Goal: Task Accomplishment & Management: Manage account settings

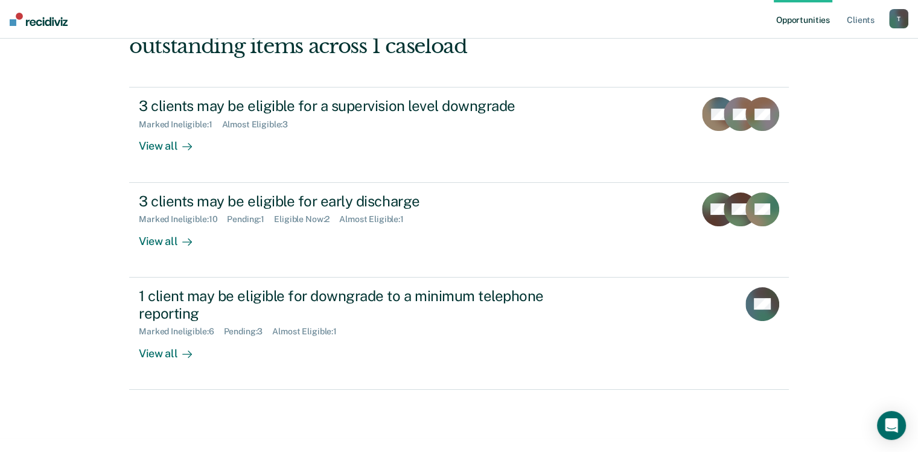
scroll to position [162, 0]
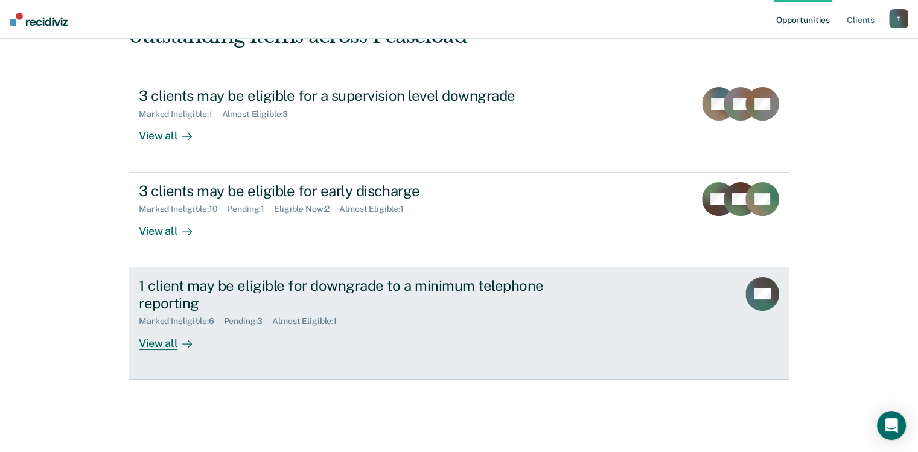
click at [154, 344] on div "View all" at bounding box center [173, 338] width 68 height 24
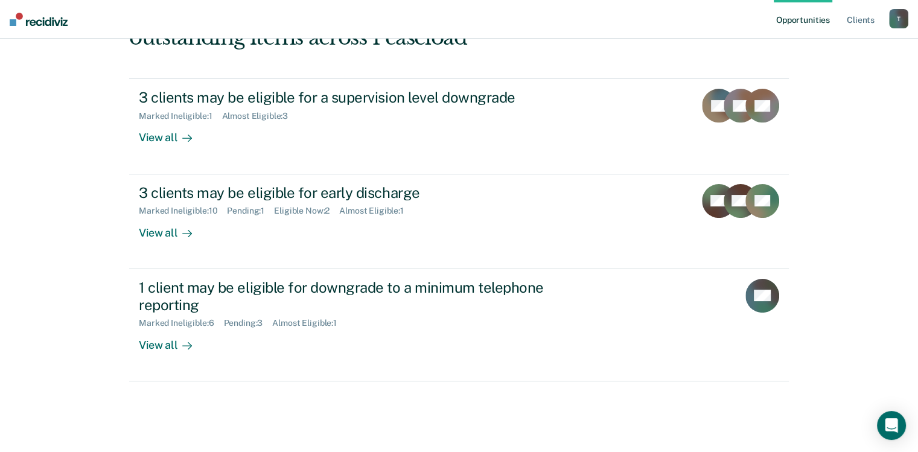
scroll to position [162, 0]
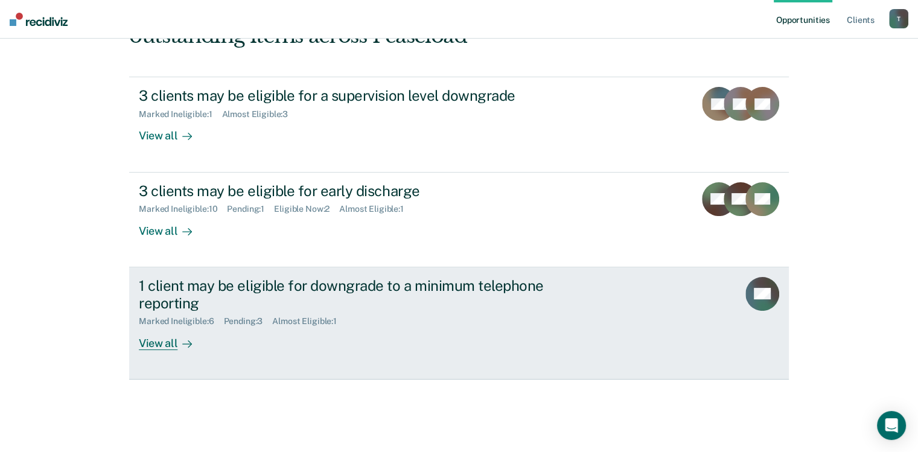
click at [162, 340] on div "View all" at bounding box center [173, 338] width 68 height 24
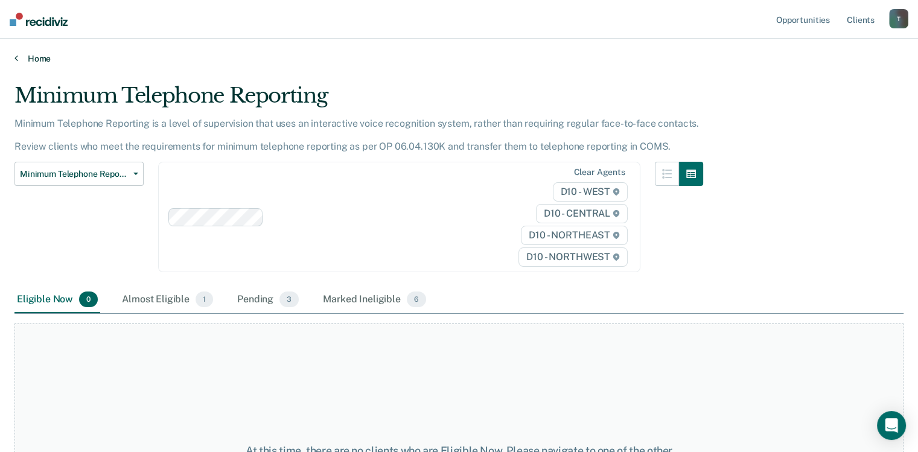
click at [18, 57] on link "Home" at bounding box center [458, 58] width 889 height 11
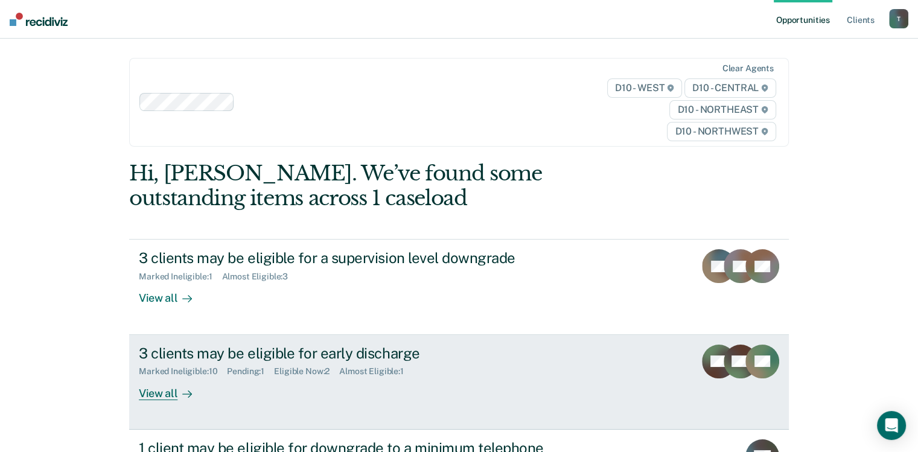
click at [154, 393] on div "View all" at bounding box center [173, 389] width 68 height 24
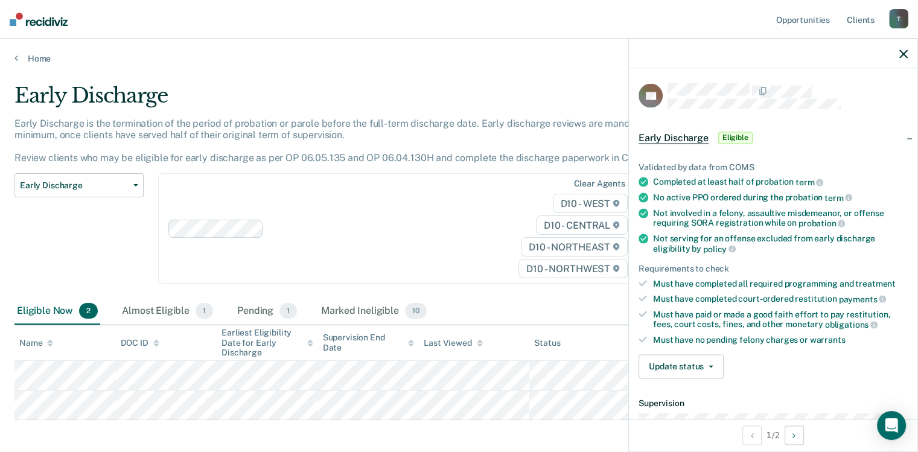
click at [737, 135] on span "Eligible" at bounding box center [735, 138] width 34 height 12
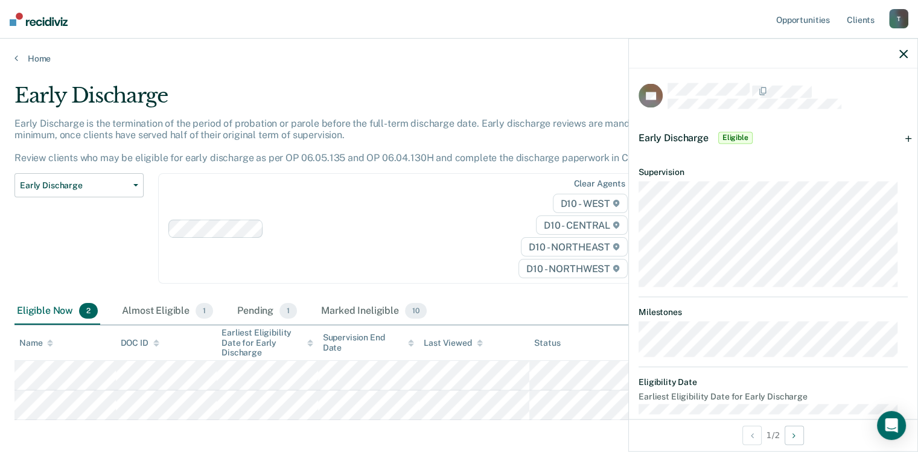
click at [721, 141] on span "Eligible" at bounding box center [735, 138] width 34 height 12
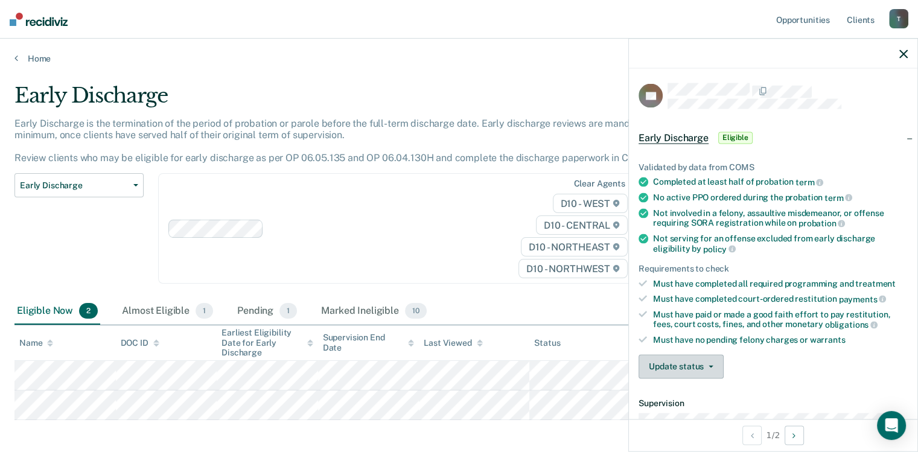
click at [704, 365] on span "button" at bounding box center [709, 366] width 10 height 2
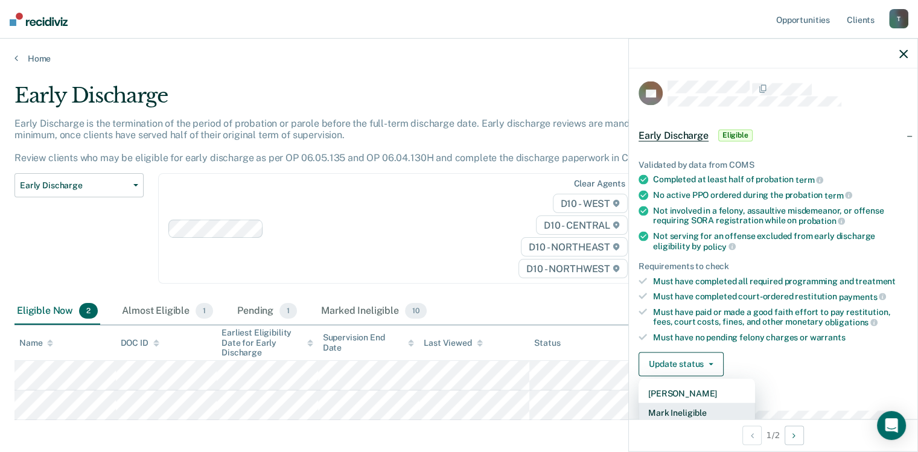
click at [681, 408] on button "Mark Ineligible" at bounding box center [696, 412] width 116 height 19
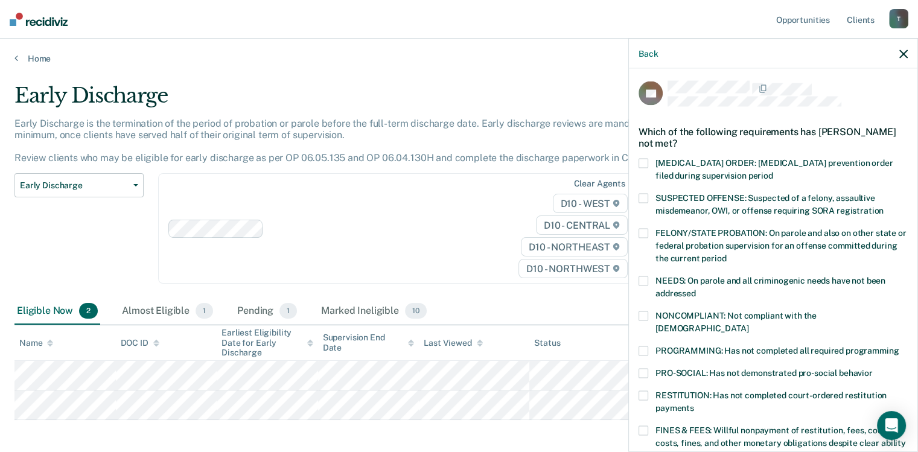
click at [646, 375] on div "PRO-SOCIAL: Has not demonstrated pro-social behavior" at bounding box center [772, 379] width 269 height 22
click at [642, 390] on span at bounding box center [643, 395] width 10 height 10
click at [694, 403] on input "RESTITUTION: Has not completed court-ordered restitution payments" at bounding box center [694, 403] width 0 height 0
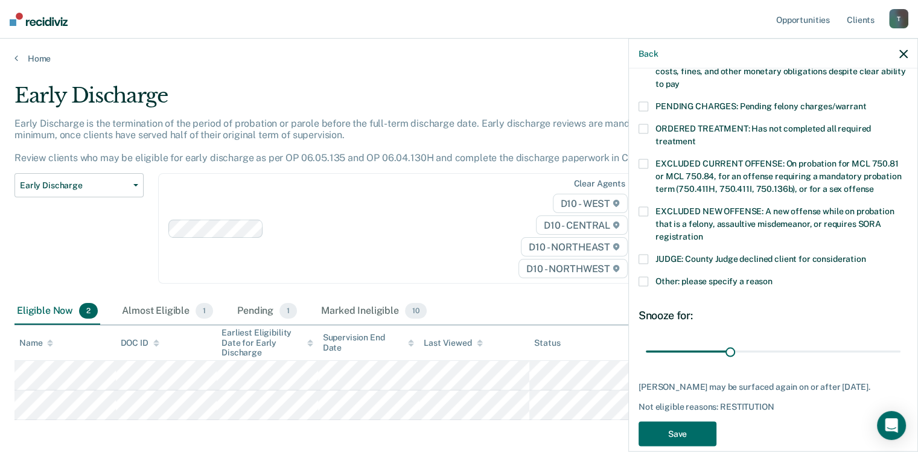
scroll to position [371, 0]
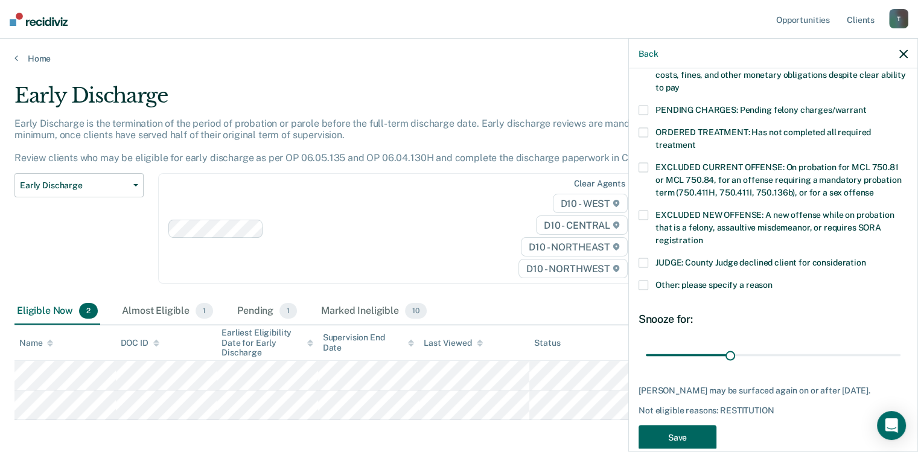
click at [681, 447] on button "Save" at bounding box center [677, 437] width 78 height 25
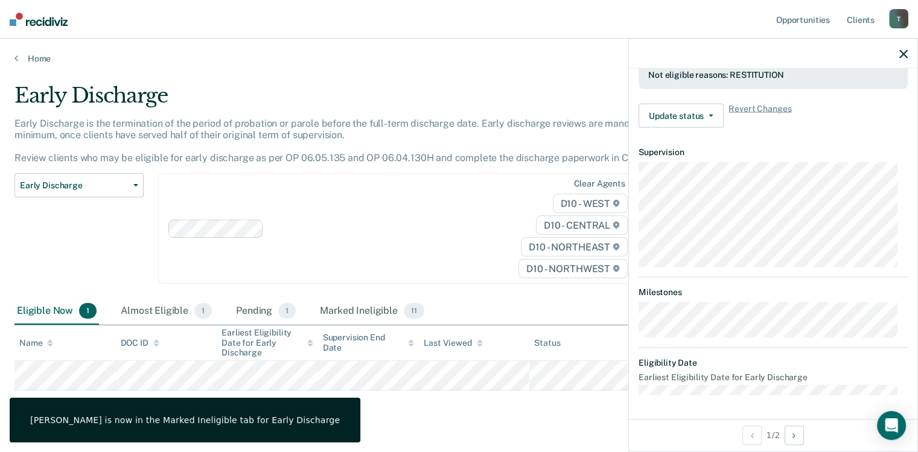
scroll to position [337, 0]
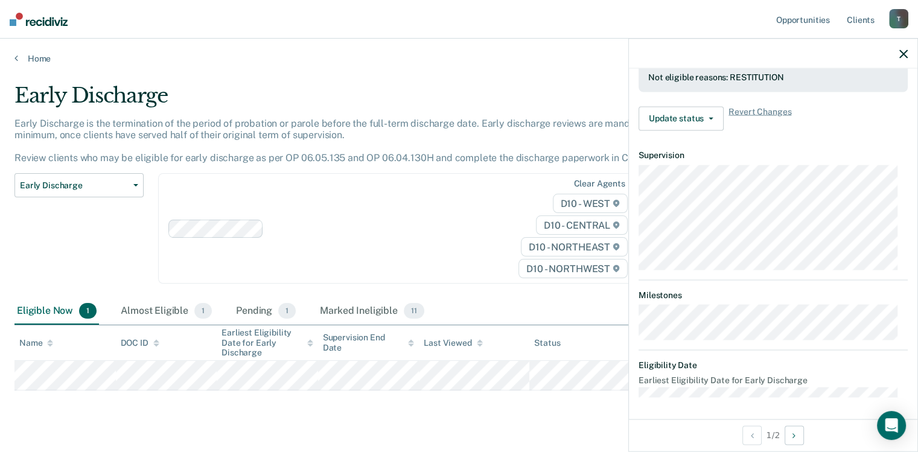
click at [897, 55] on div at bounding box center [773, 54] width 288 height 30
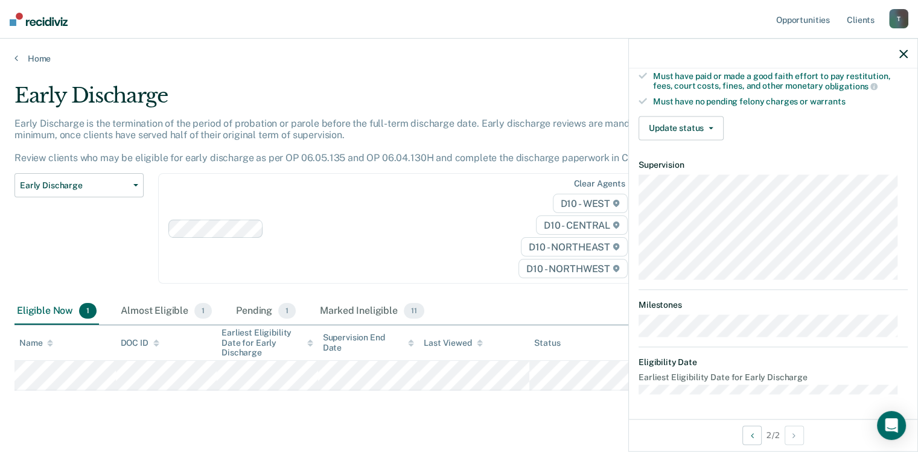
scroll to position [235, 0]
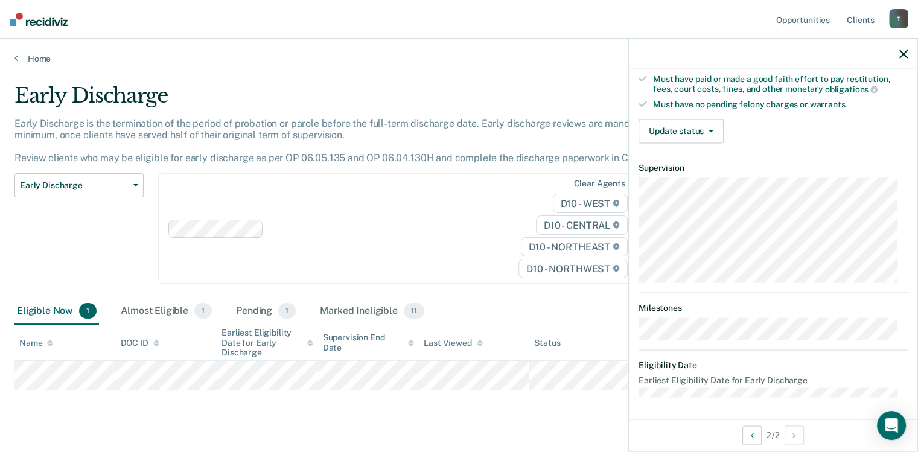
drag, startPoint x: 907, startPoint y: 407, endPoint x: 518, endPoint y: 410, distance: 389.2
click at [518, 410] on div "Early Discharge Early Discharge is the termination of the period of probation o…" at bounding box center [458, 254] width 889 height 342
click at [693, 125] on button "Update status" at bounding box center [680, 131] width 85 height 24
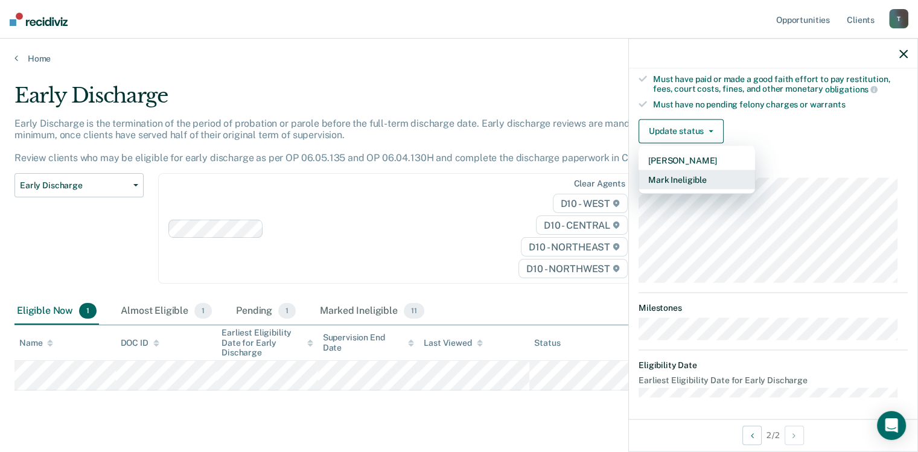
click at [683, 177] on button "Mark Ineligible" at bounding box center [696, 179] width 116 height 19
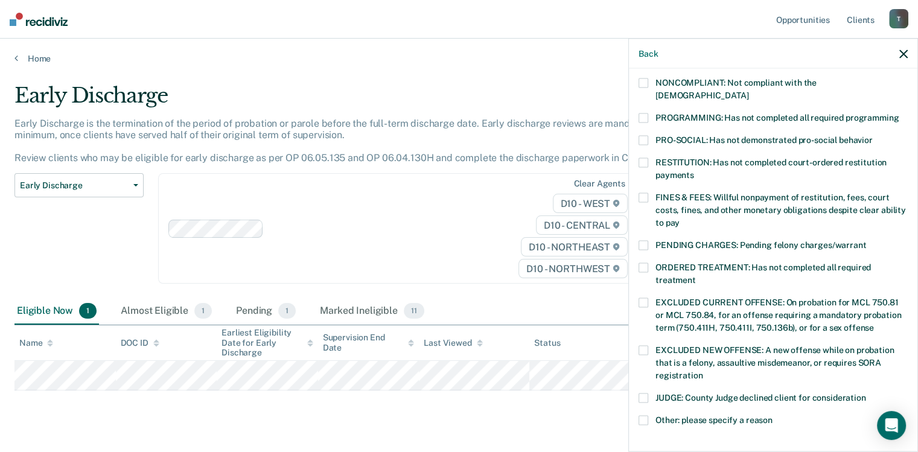
click at [645, 193] on span at bounding box center [643, 198] width 10 height 10
click at [679, 218] on input "FINES & FEES: Willful nonpayment of restitution, fees, court costs, fines, and …" at bounding box center [679, 218] width 0 height 0
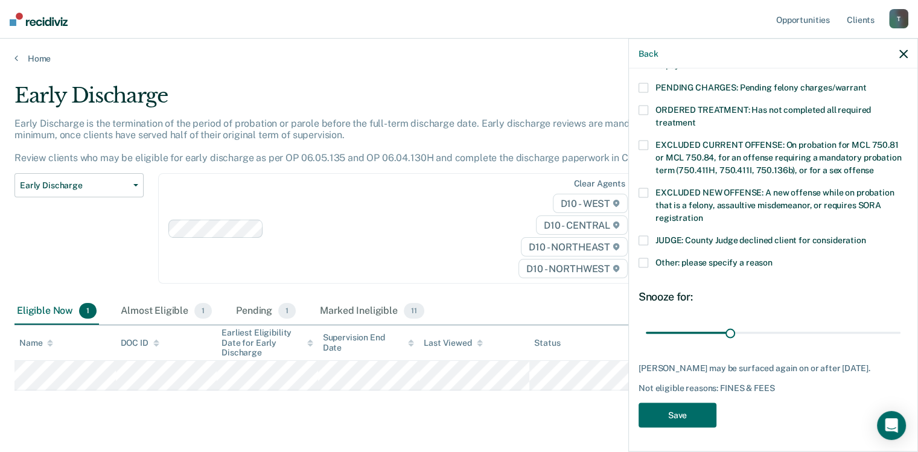
scroll to position [401, 0]
click at [676, 422] on button "Save" at bounding box center [677, 415] width 78 height 25
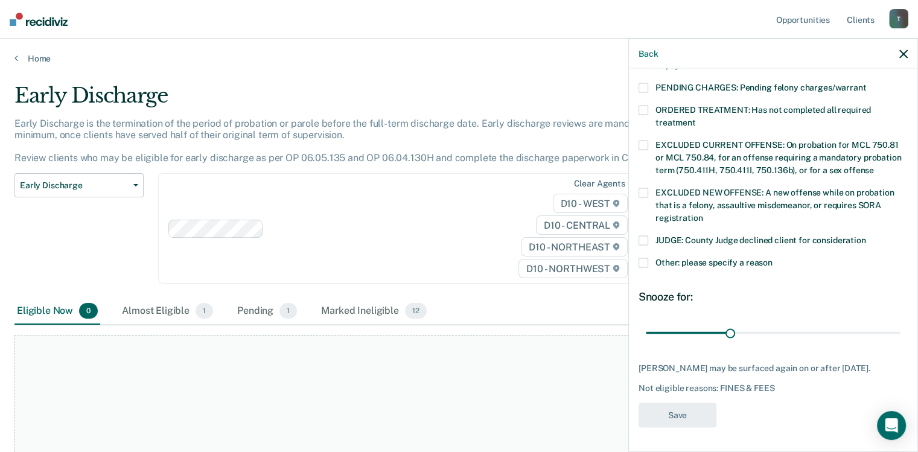
scroll to position [325, 0]
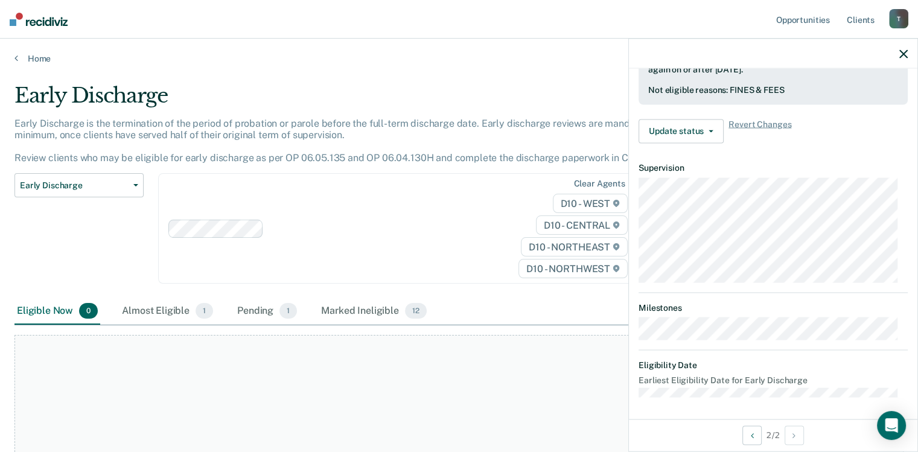
click at [12, 57] on div "Home" at bounding box center [459, 51] width 918 height 25
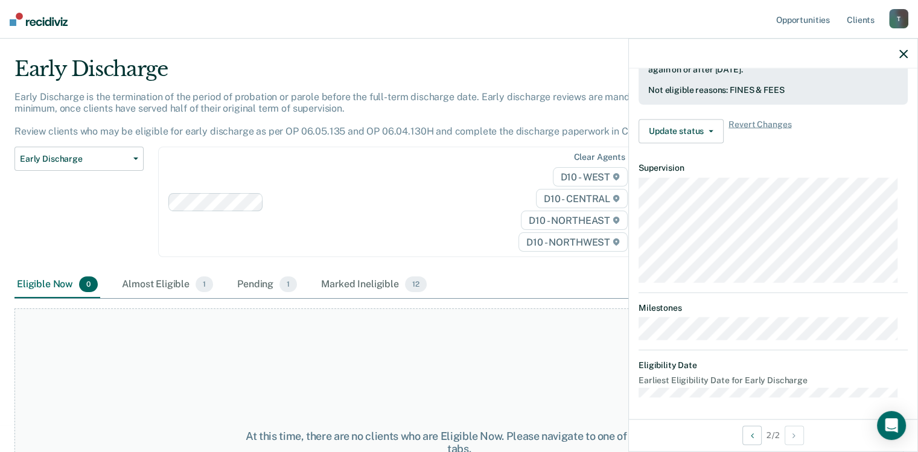
scroll to position [150, 0]
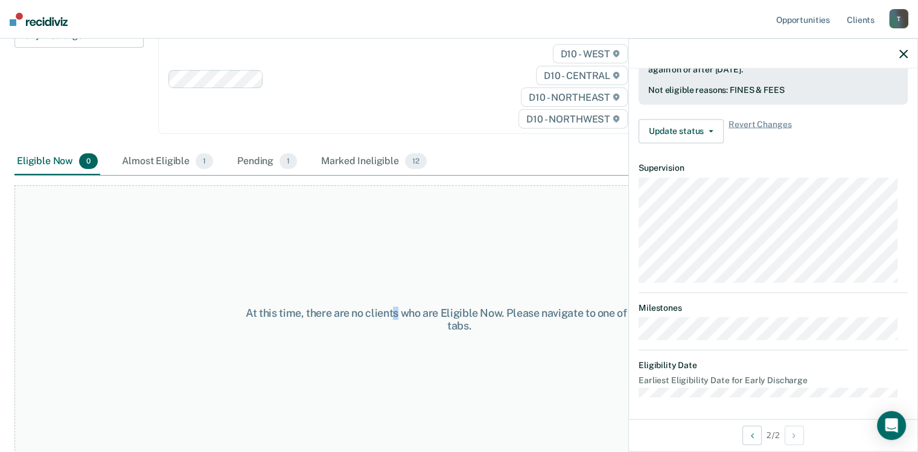
drag, startPoint x: 900, startPoint y: 54, endPoint x: 396, endPoint y: 199, distance: 524.1
click at [396, 199] on div "At this time, there are no clients who are Eligible Now. Please navigate to one…" at bounding box center [458, 319] width 889 height 269
drag, startPoint x: 900, startPoint y: 57, endPoint x: 132, endPoint y: 288, distance: 802.4
click at [132, 288] on div "At this time, there are no clients who are Eligible Now. Please navigate to one…" at bounding box center [458, 319] width 889 height 269
click at [7, 19] on nav "Opportunities Client s [EMAIL_ADDRESS][US_STATE][DOMAIN_NAME] T Profile How it …" at bounding box center [459, 19] width 918 height 39
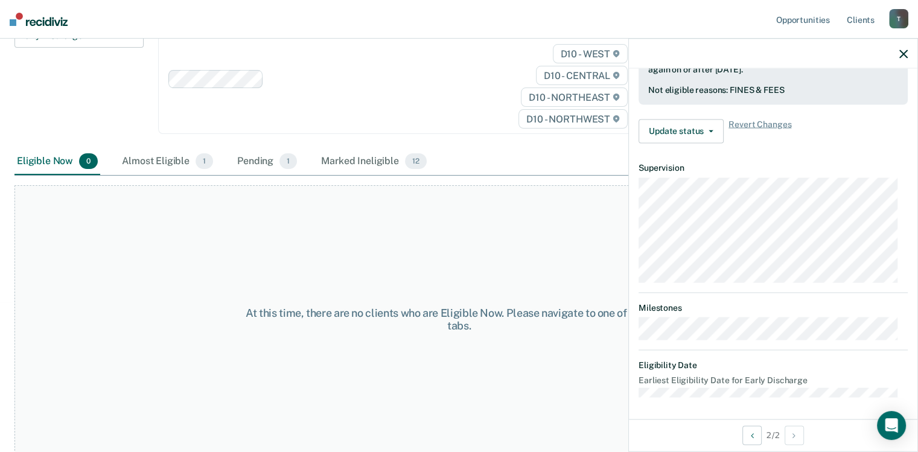
drag, startPoint x: 903, startPoint y: 51, endPoint x: 403, endPoint y: 205, distance: 523.4
click at [403, 205] on div "At this time, there are no clients who are Eligible Now. Please navigate to one…" at bounding box center [458, 319] width 889 height 269
drag, startPoint x: 908, startPoint y: 75, endPoint x: 279, endPoint y: 219, distance: 645.0
click at [279, 219] on div "At this time, there are no clients who are Eligible Now. Please navigate to one…" at bounding box center [458, 319] width 889 height 269
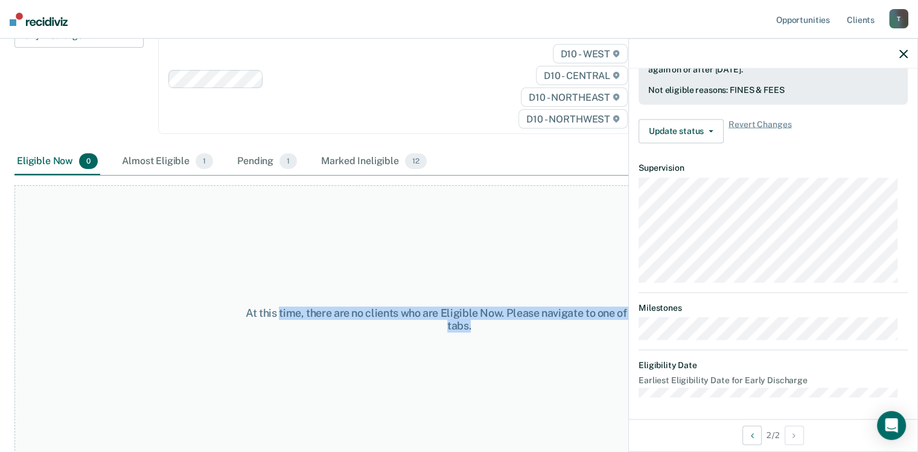
drag, startPoint x: 279, startPoint y: 219, endPoint x: 656, endPoint y: 398, distance: 416.8
click at [656, 302] on body "Looks like you’re using Internet Explorer 11. For faster loading and a better e…" at bounding box center [459, 76] width 918 height 452
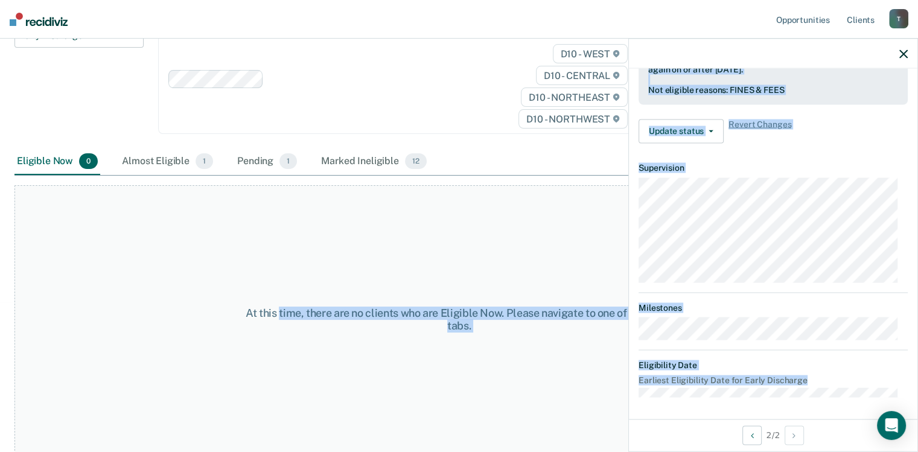
click at [439, 383] on div "At this time, there are no clients who are Eligible Now. Please navigate to one…" at bounding box center [458, 319] width 889 height 269
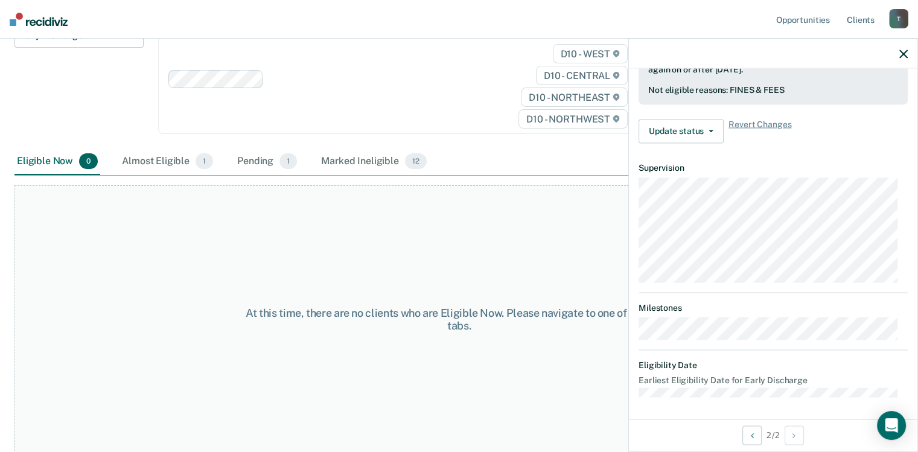
scroll to position [18, 0]
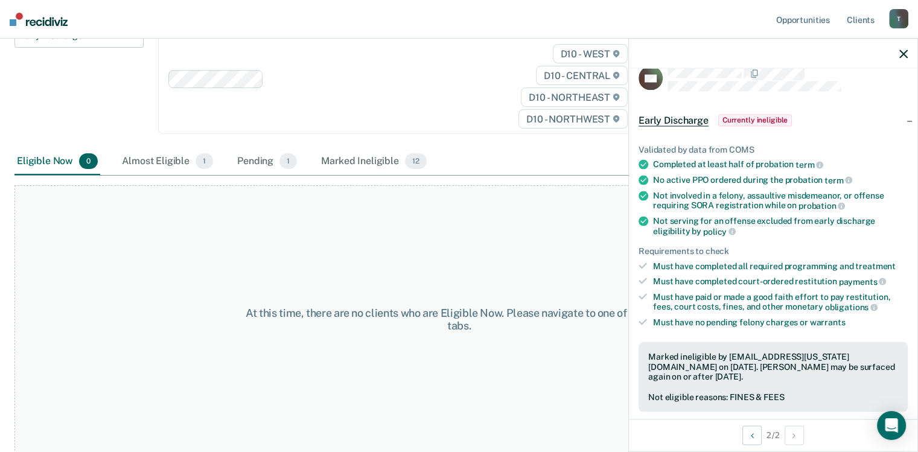
click at [904, 54] on icon "button" at bounding box center [903, 53] width 8 height 8
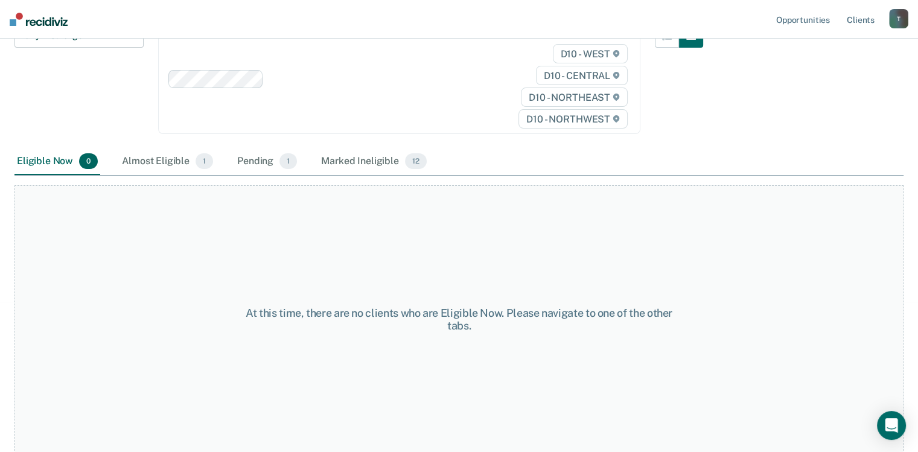
drag, startPoint x: 920, startPoint y: 5, endPoint x: 473, endPoint y: 238, distance: 505.0
click at [473, 238] on div "At this time, there are no clients who are Eligible Now. Please navigate to one…" at bounding box center [458, 319] width 889 height 269
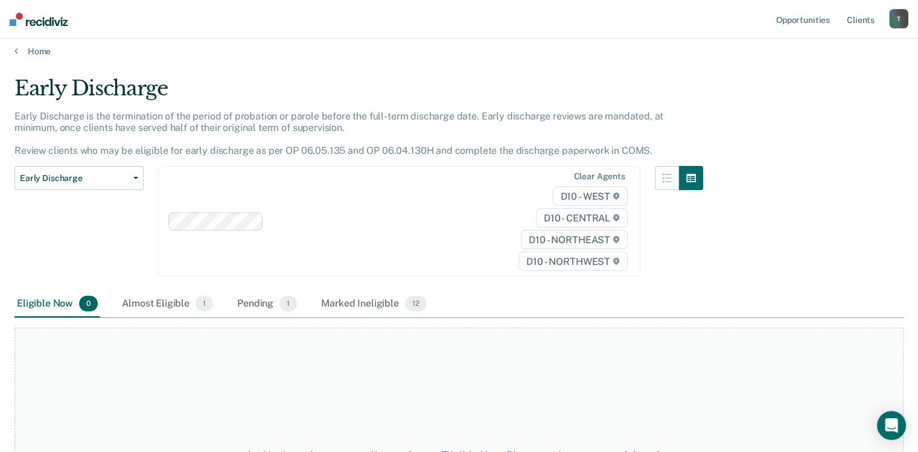
scroll to position [0, 0]
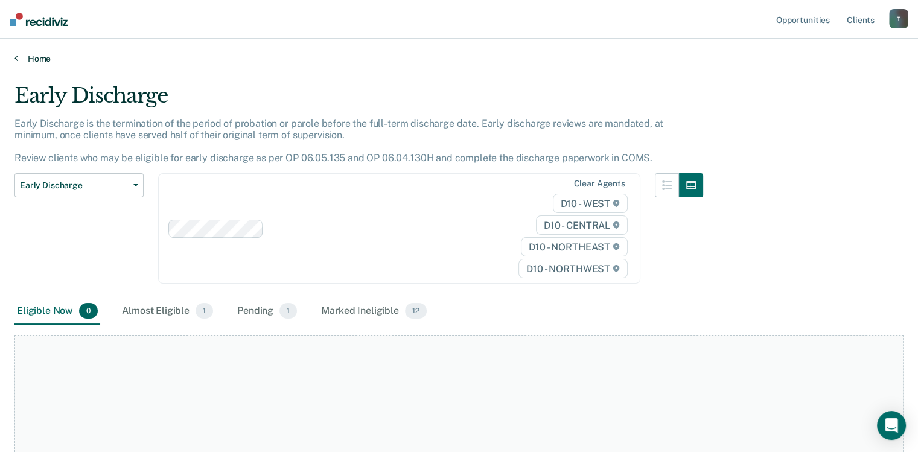
click at [40, 56] on link "Home" at bounding box center [458, 58] width 889 height 11
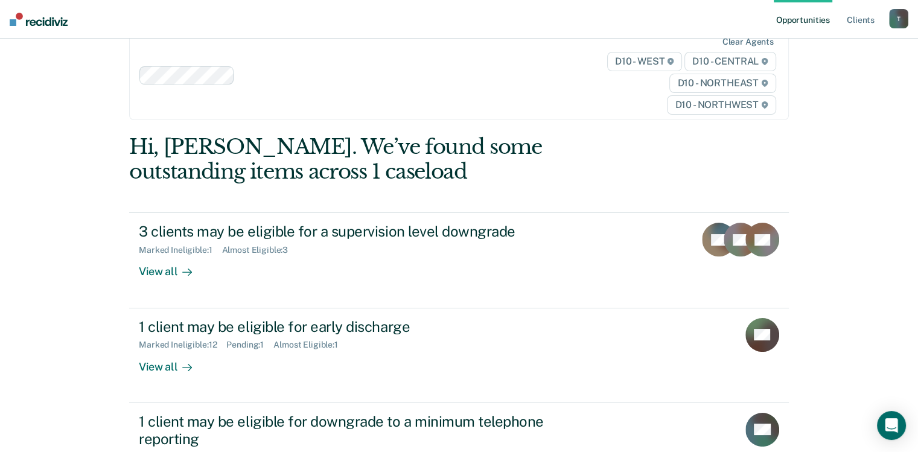
scroll to position [90, 0]
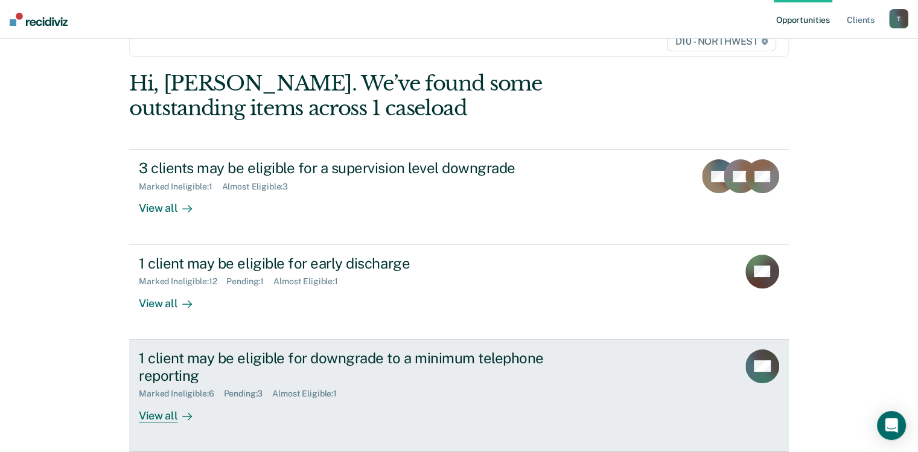
click at [154, 416] on div "View all" at bounding box center [173, 411] width 68 height 24
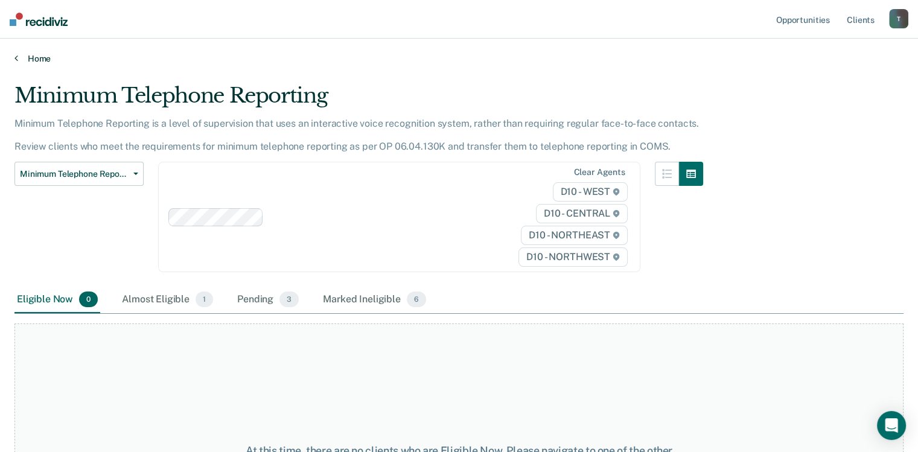
click at [20, 58] on link "Home" at bounding box center [458, 58] width 889 height 11
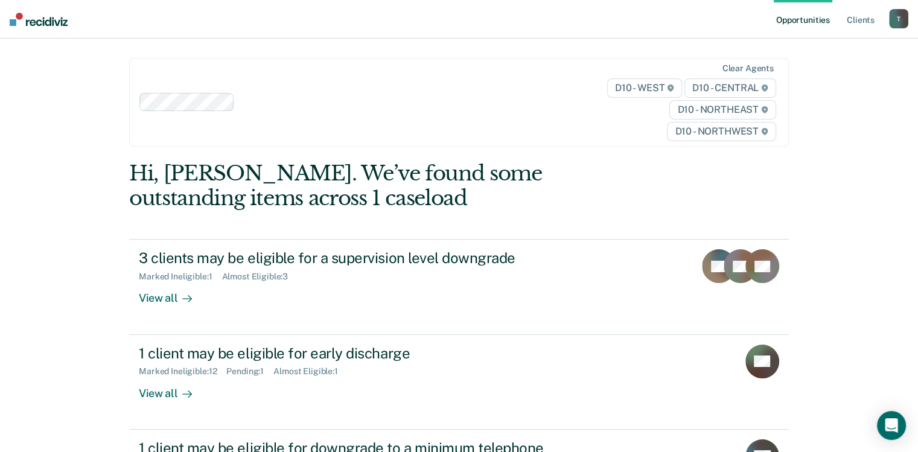
click at [20, 58] on div "Opportunities Client s [EMAIL_ADDRESS][US_STATE][DOMAIN_NAME] T Profile How it …" at bounding box center [459, 295] width 918 height 590
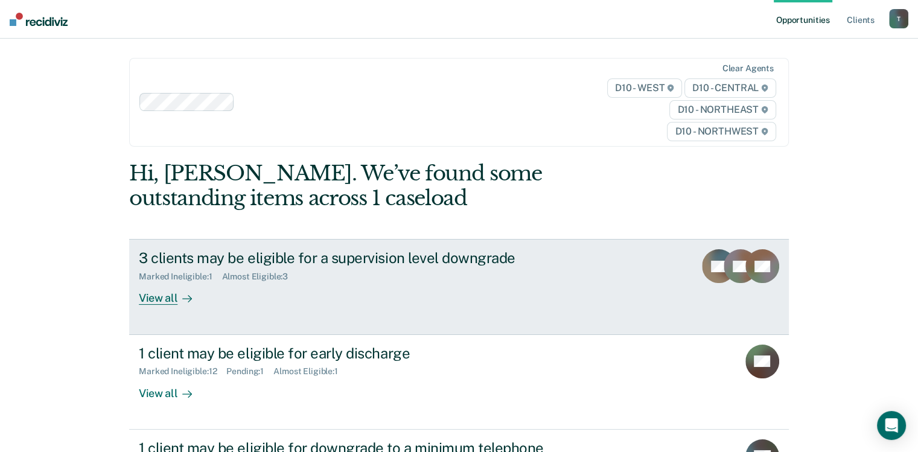
click at [158, 300] on div "View all" at bounding box center [173, 294] width 68 height 24
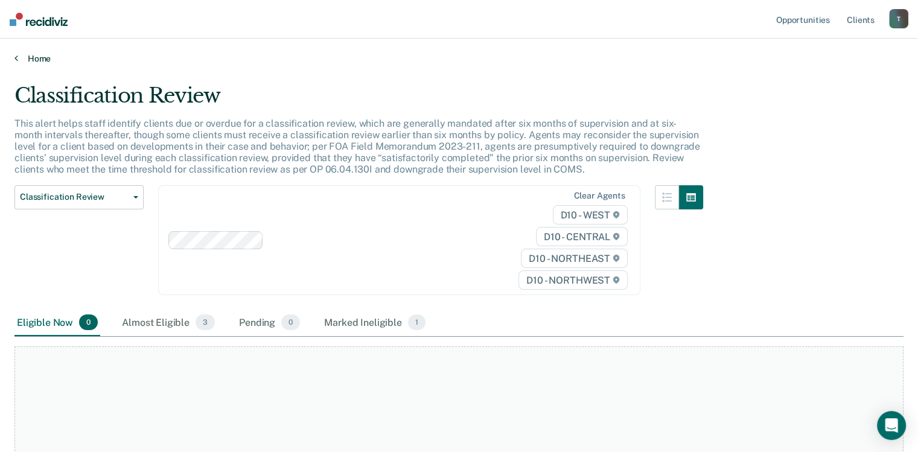
click at [27, 53] on link "Home" at bounding box center [458, 58] width 889 height 11
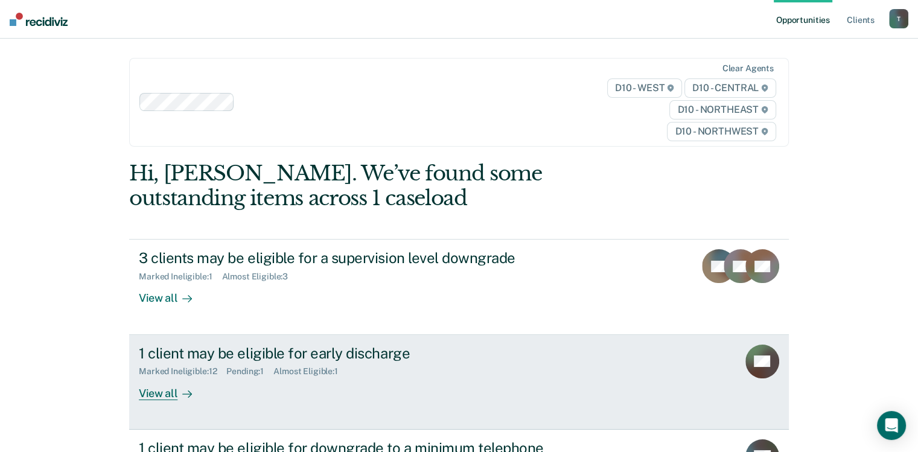
click at [161, 390] on div "View all" at bounding box center [173, 389] width 68 height 24
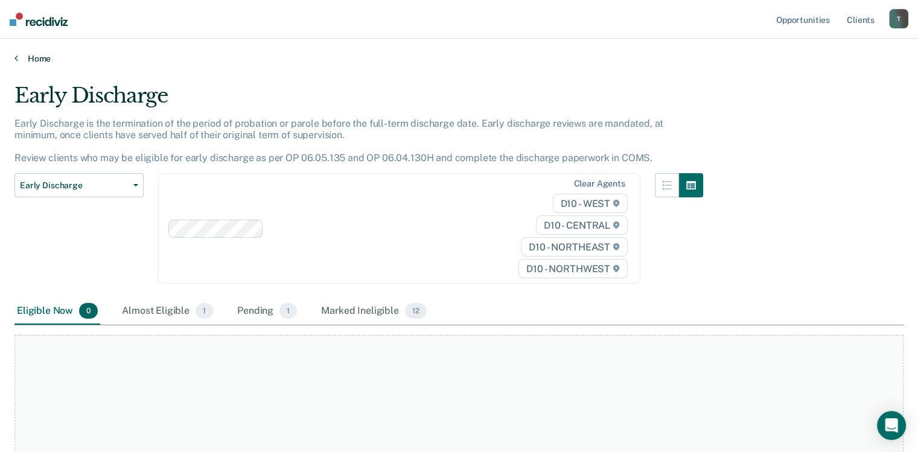
click at [22, 57] on link "Home" at bounding box center [458, 58] width 889 height 11
